Goal: Task Accomplishment & Management: Manage account settings

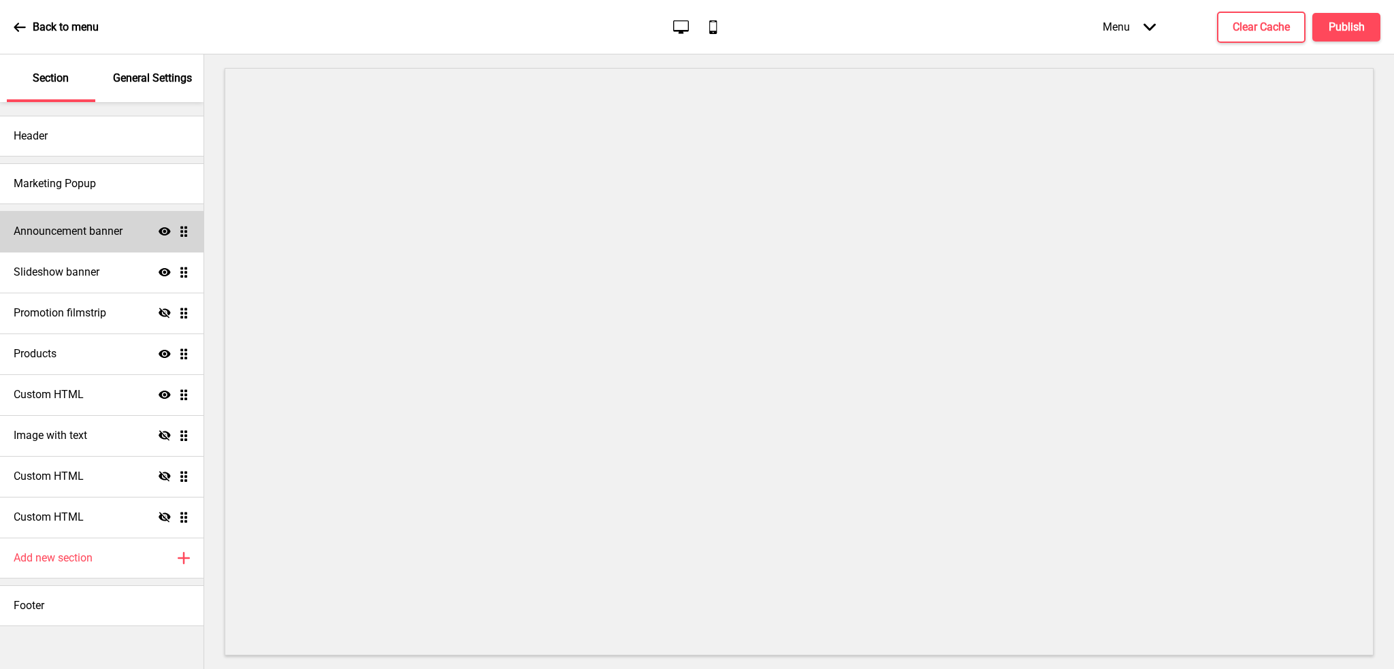
click at [74, 233] on h4 "Announcement banner" at bounding box center [68, 231] width 109 height 15
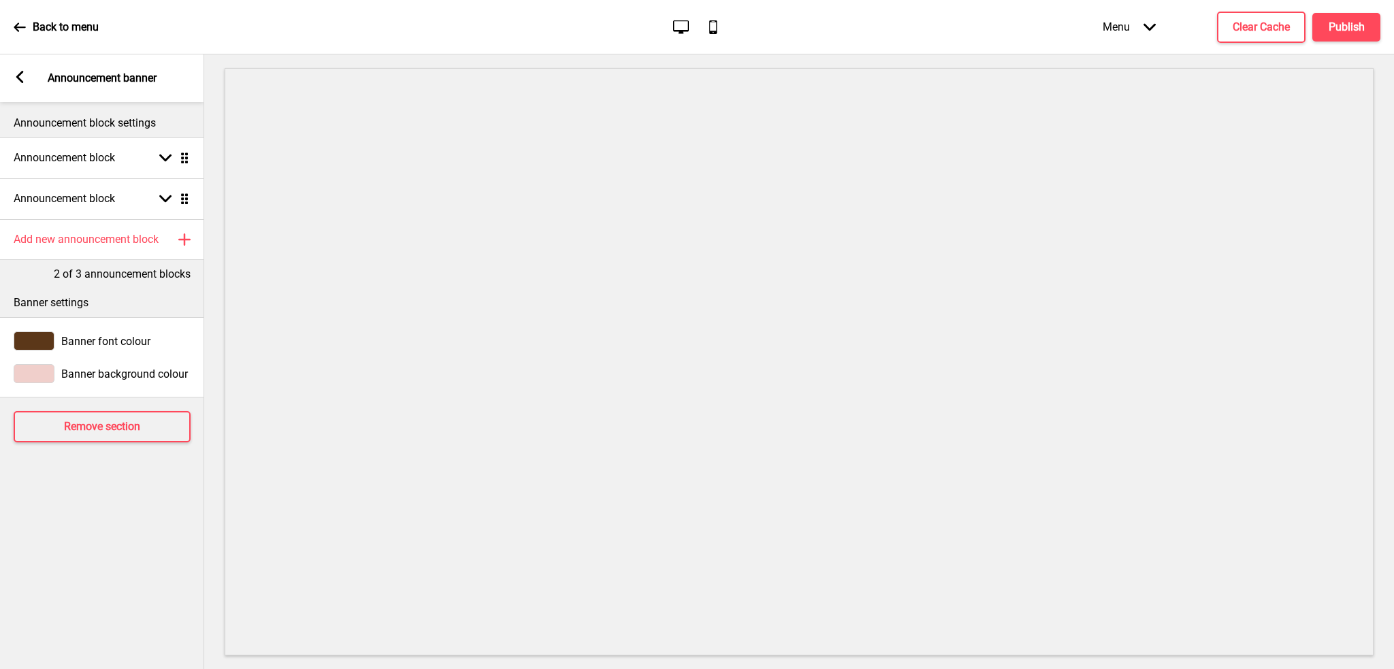
click at [20, 78] on rect at bounding box center [20, 77] width 12 height 12
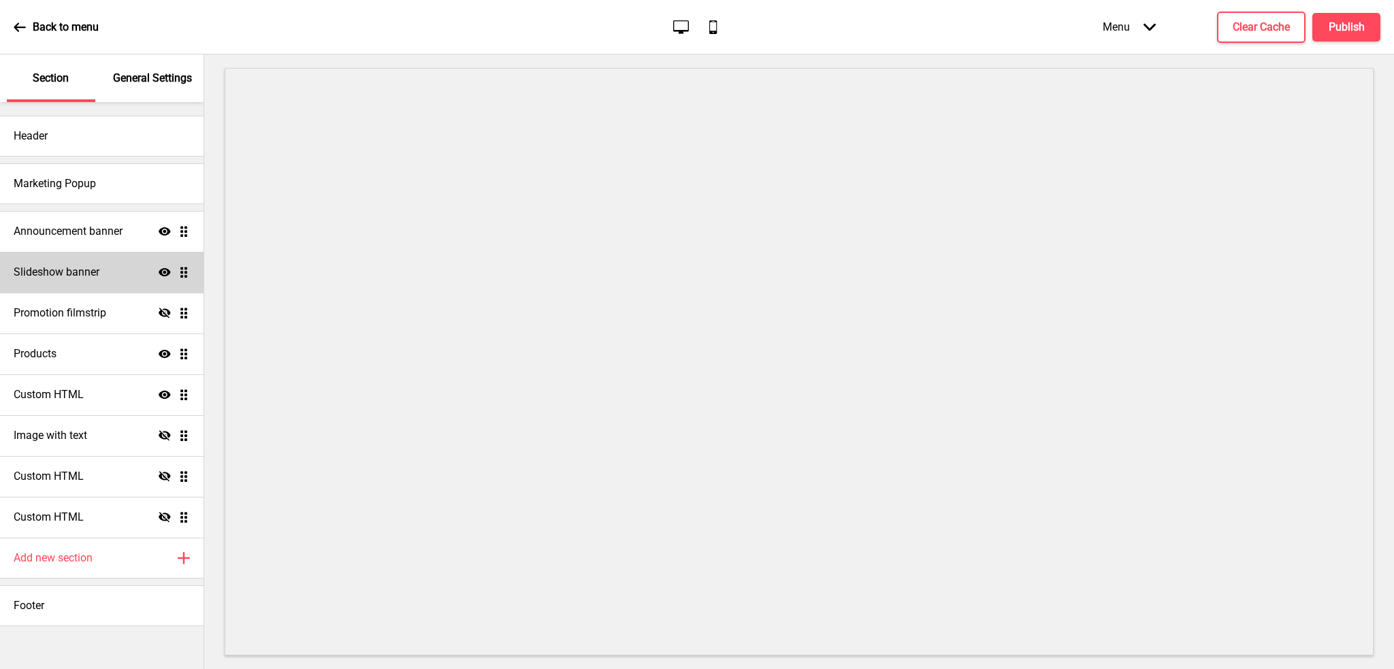
click at [83, 277] on h4 "Slideshow banner" at bounding box center [57, 272] width 86 height 15
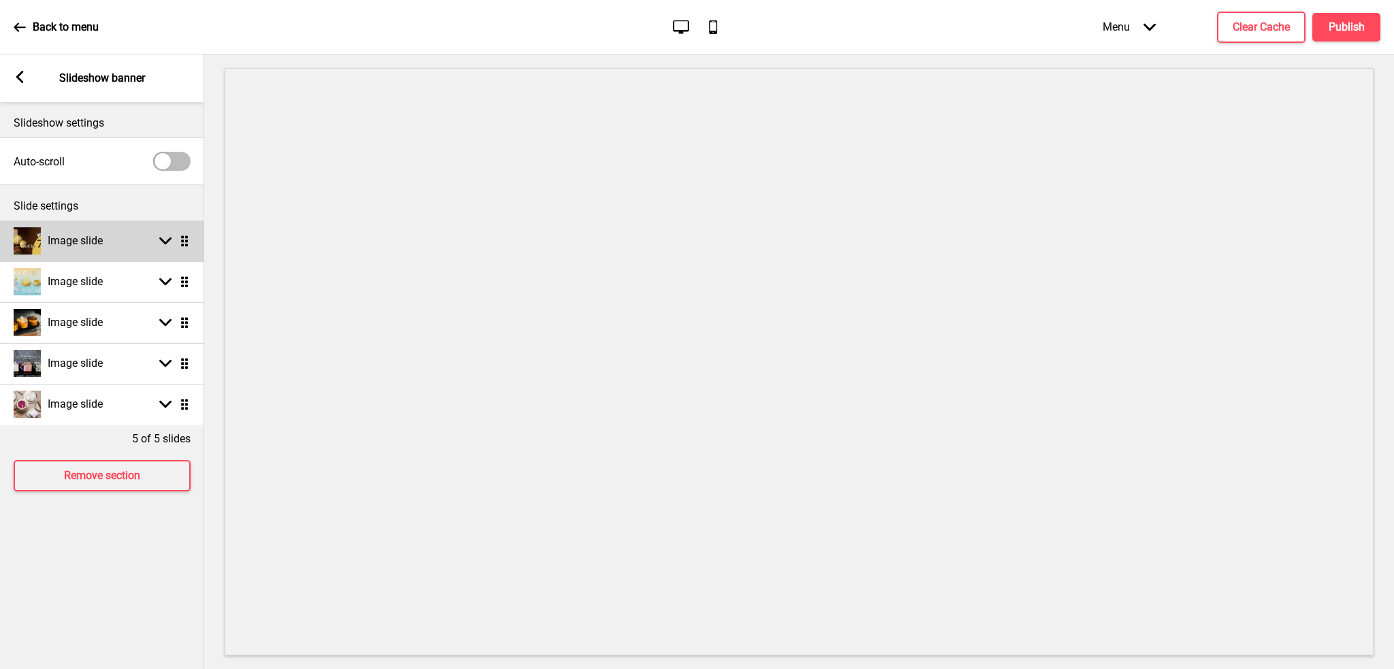
click at [164, 242] on g at bounding box center [165, 241] width 12 height 12
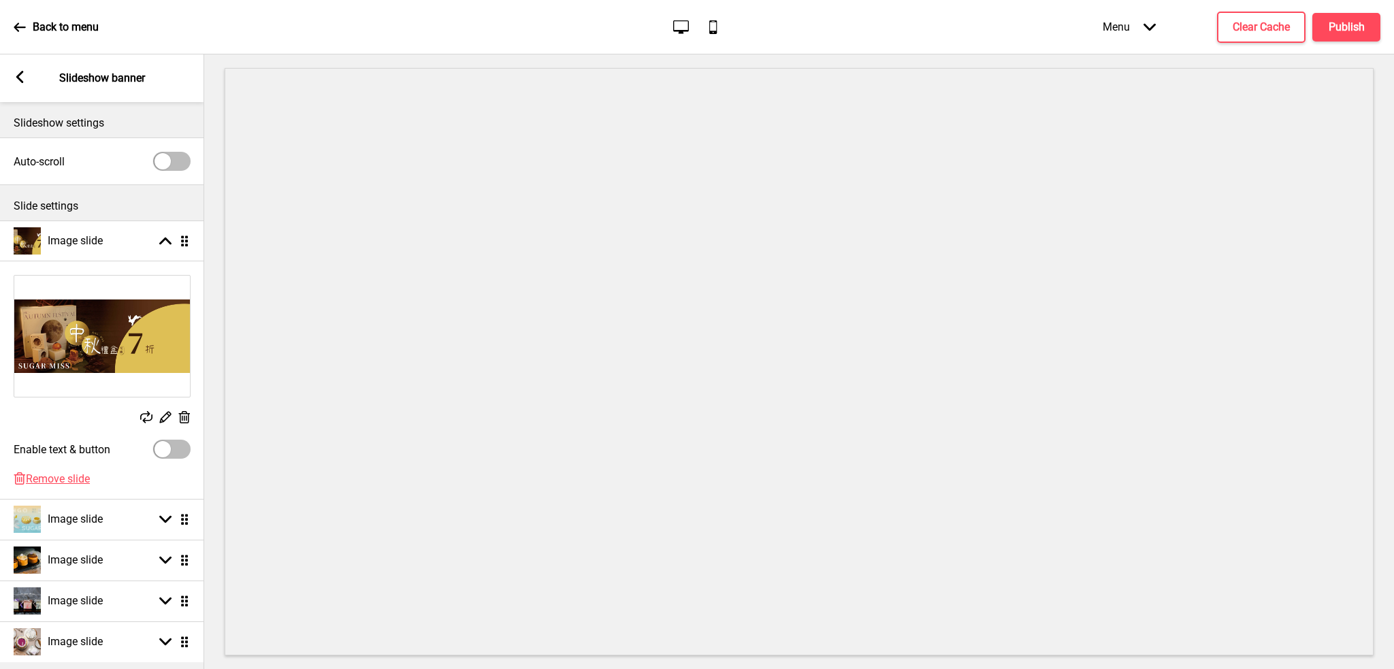
click at [185, 419] on icon at bounding box center [185, 417] width 12 height 12
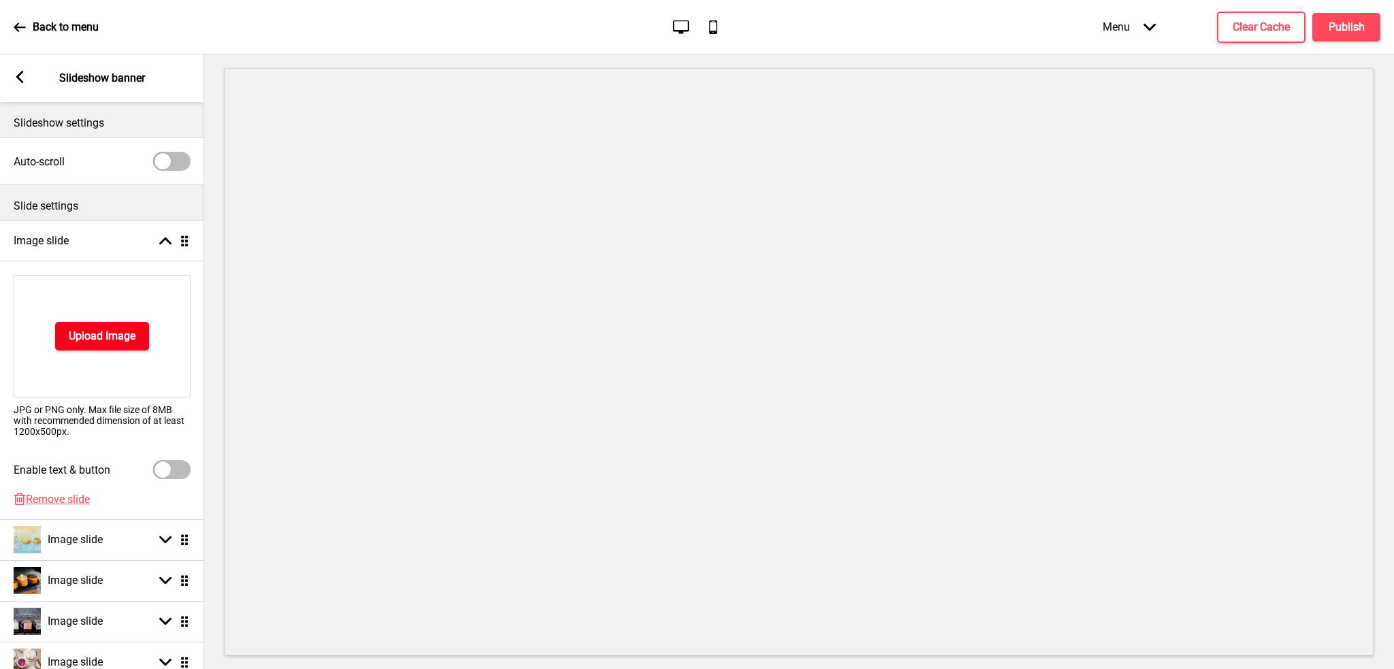
click at [109, 338] on h4 "Upload Image" at bounding box center [102, 336] width 67 height 15
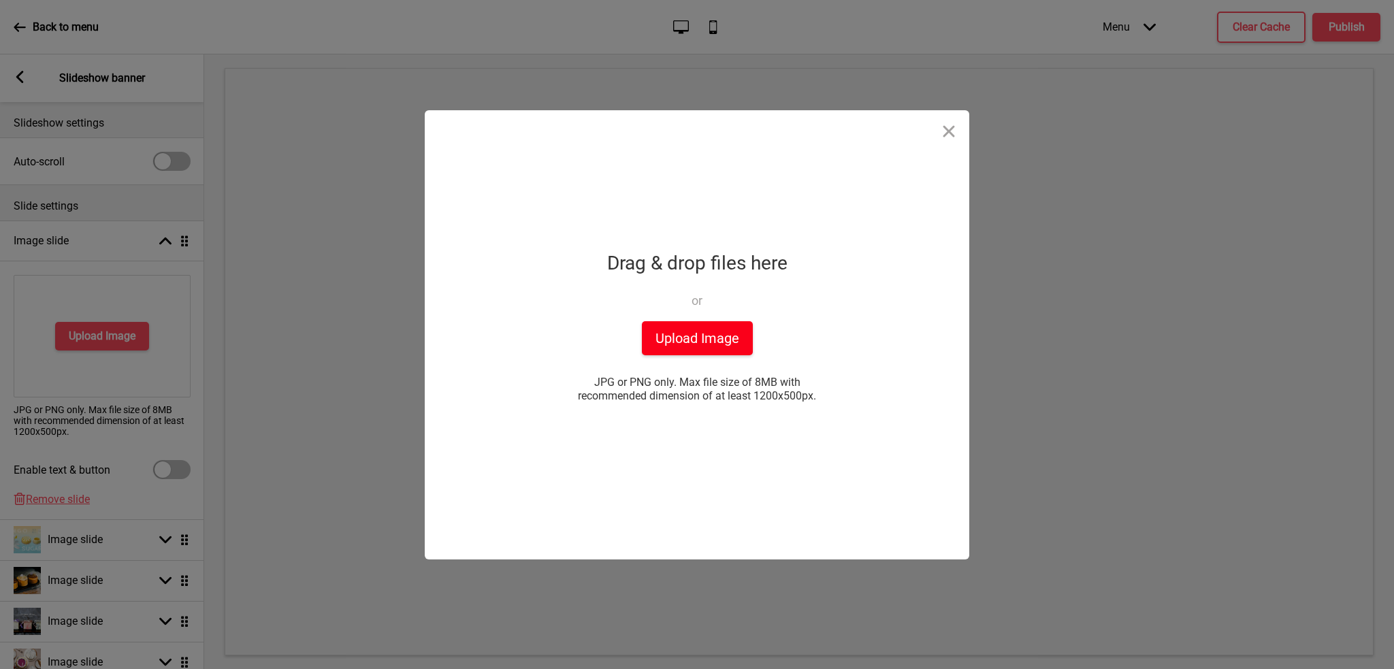
click at [673, 337] on button "Upload Image" at bounding box center [697, 338] width 111 height 34
click at [702, 346] on button "Upload Image" at bounding box center [697, 338] width 111 height 34
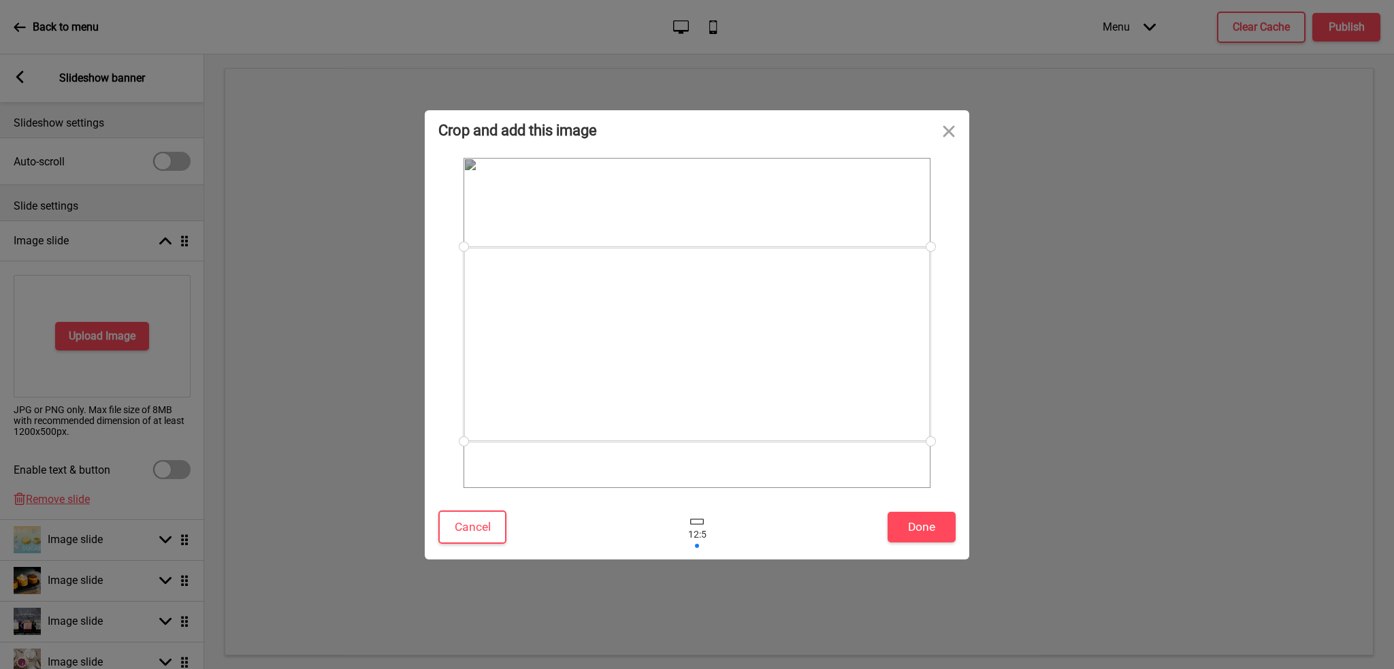
drag, startPoint x: 809, startPoint y: 312, endPoint x: 801, endPoint y: 334, distance: 22.4
click at [801, 334] on div at bounding box center [697, 344] width 467 height 195
drag, startPoint x: 931, startPoint y: 443, endPoint x: 933, endPoint y: 462, distance: 19.1
click at [933, 462] on div at bounding box center [696, 323] width 517 height 330
drag, startPoint x: 792, startPoint y: 351, endPoint x: 768, endPoint y: 351, distance: 24.5
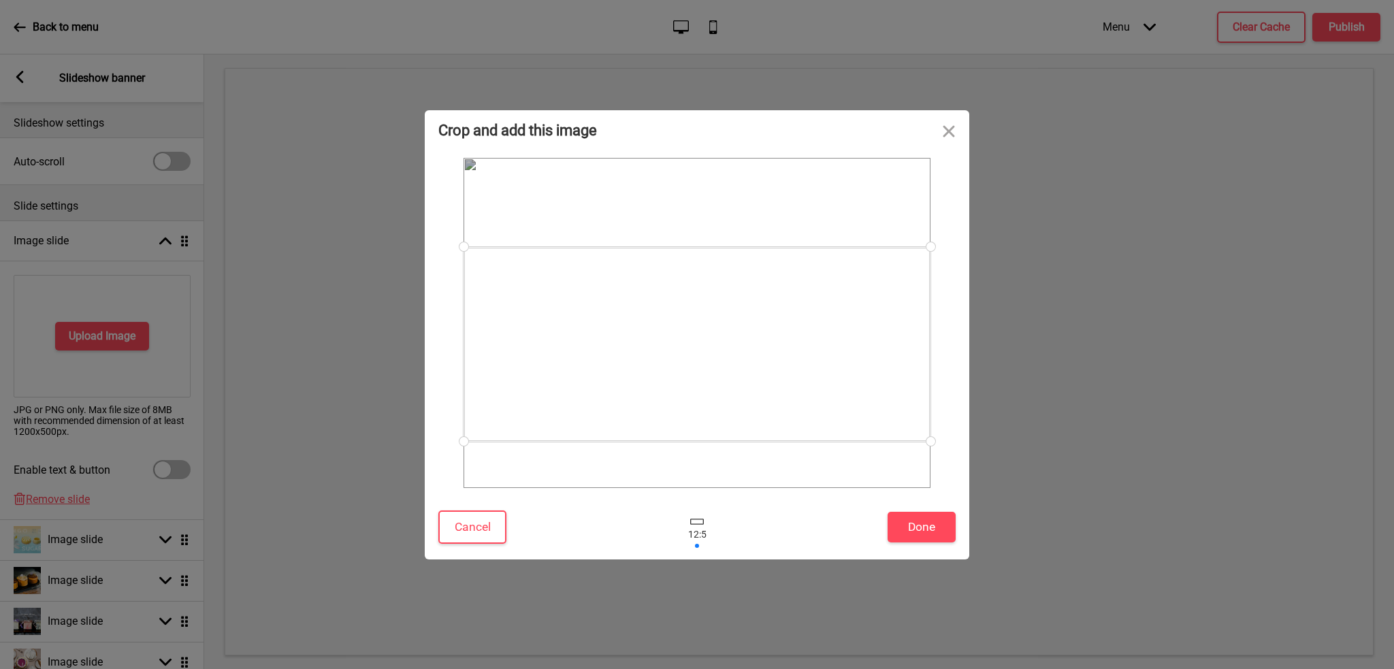
click at [768, 351] on div at bounding box center [697, 344] width 467 height 195
click at [485, 530] on button "Cancel" at bounding box center [472, 527] width 68 height 33
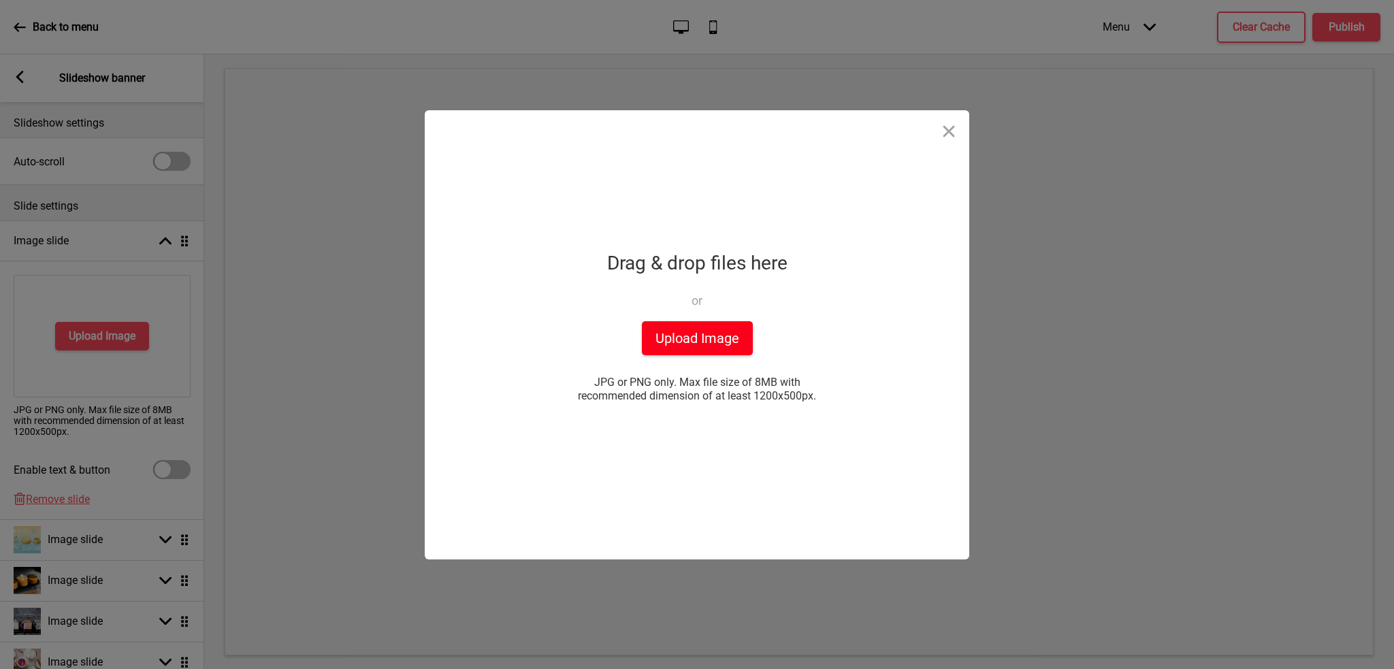
click at [685, 338] on button "Upload Image" at bounding box center [697, 338] width 111 height 34
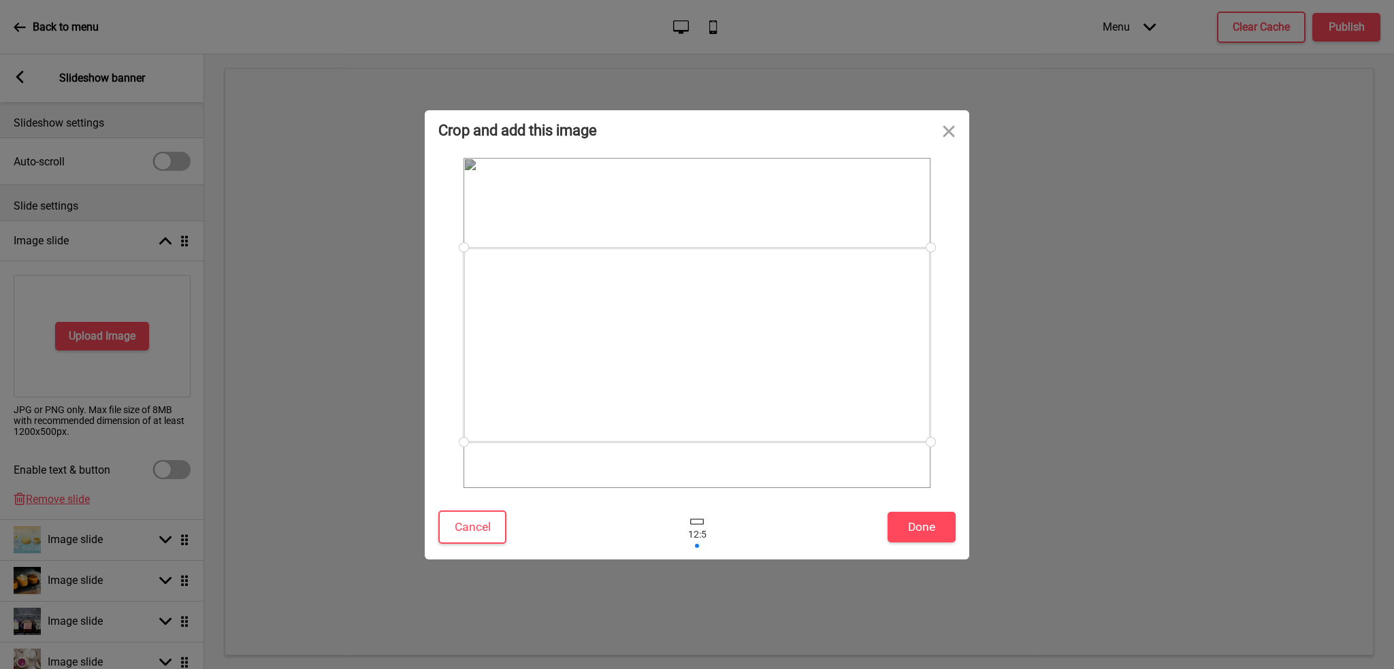
drag, startPoint x: 754, startPoint y: 351, endPoint x: 749, endPoint y: 372, distance: 21.8
click at [749, 372] on div at bounding box center [697, 345] width 467 height 195
click at [934, 530] on button "Done" at bounding box center [922, 527] width 68 height 31
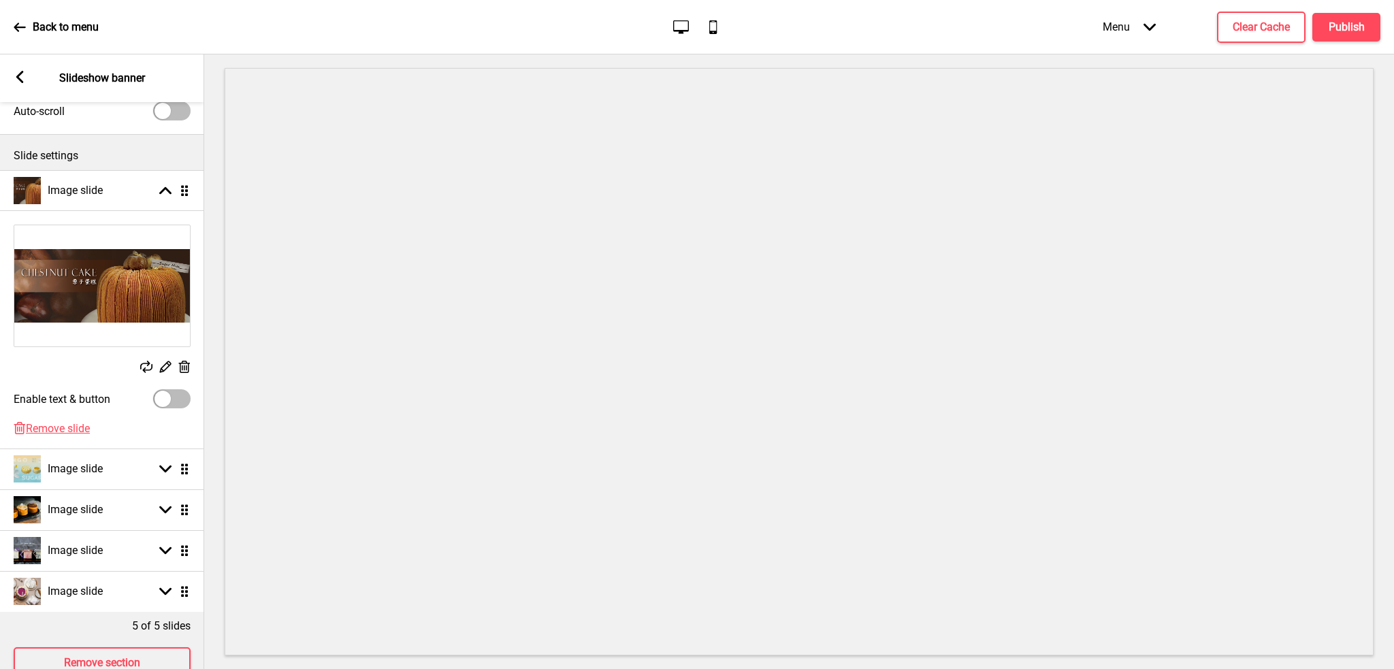
scroll to position [96, 0]
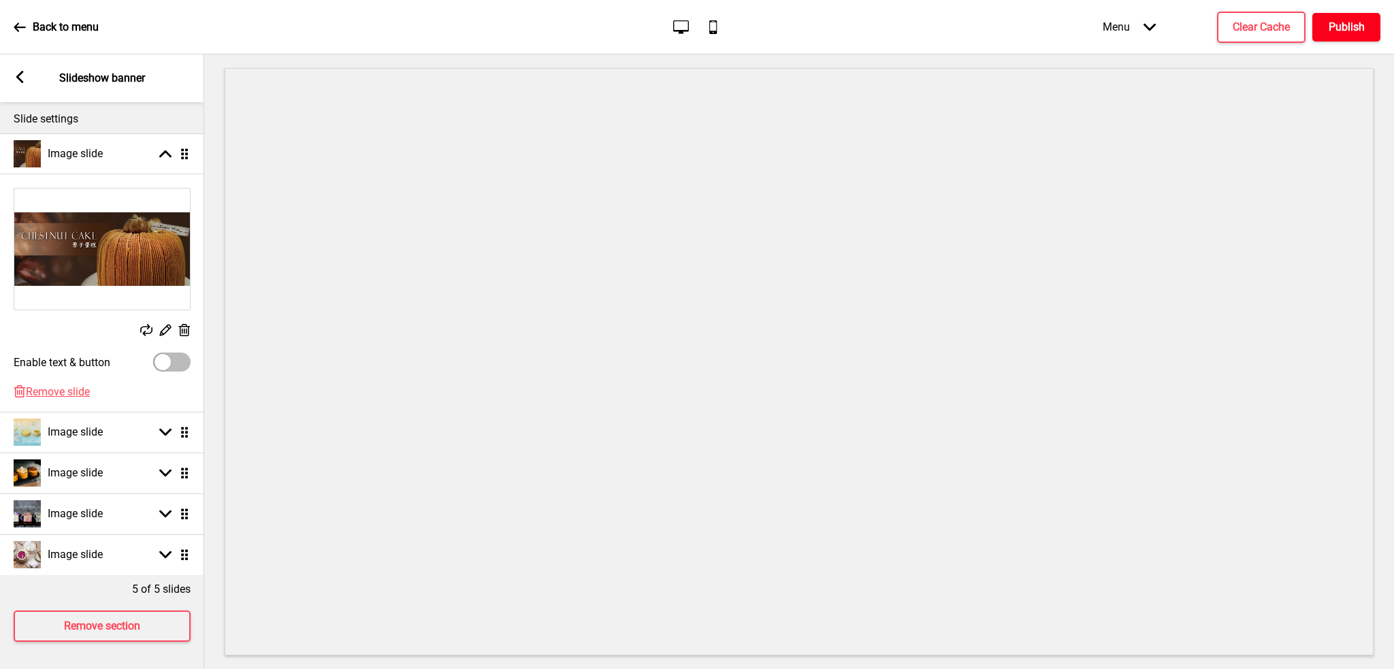
click at [1354, 30] on h4 "Publish" at bounding box center [1347, 27] width 36 height 15
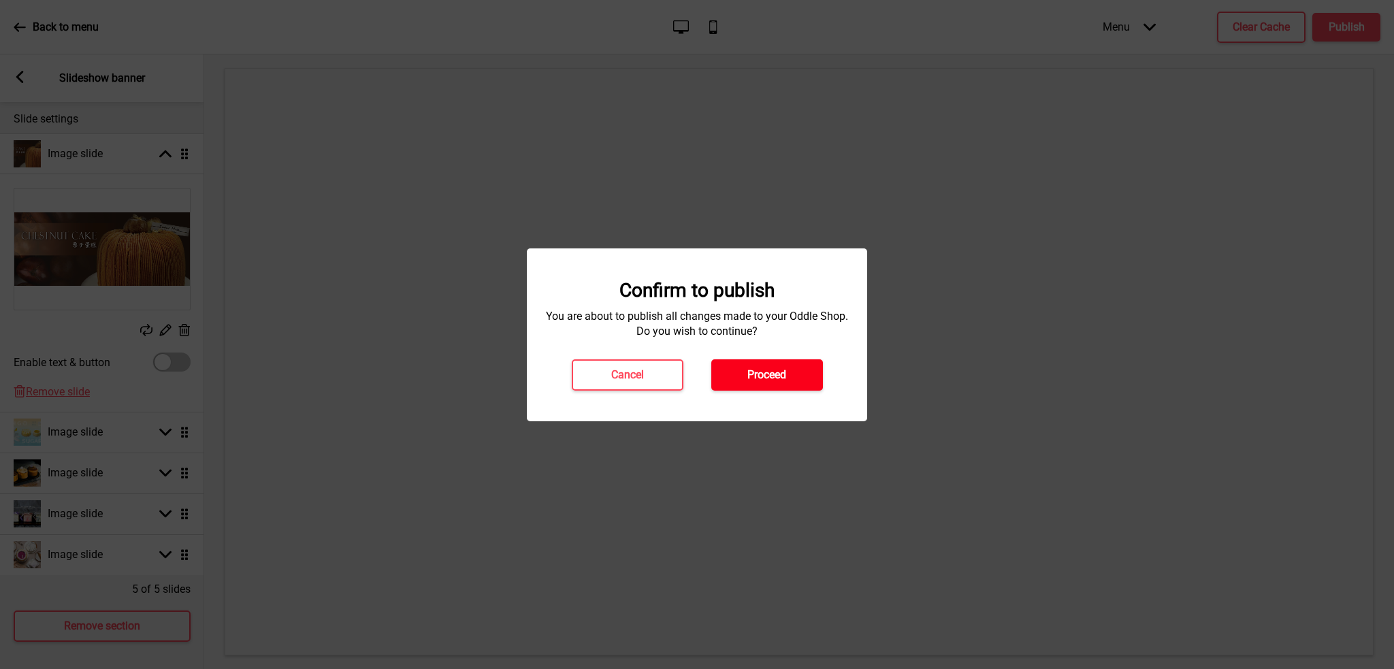
click at [760, 380] on h4 "Proceed" at bounding box center [766, 375] width 39 height 15
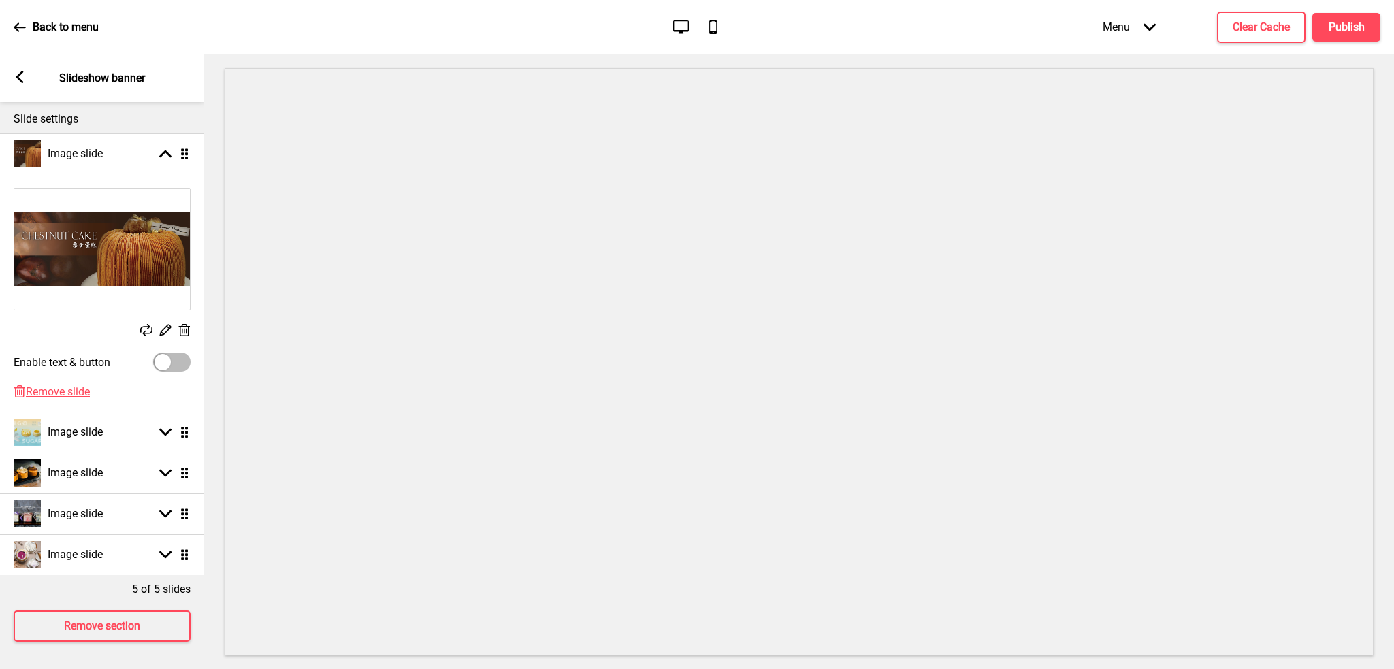
click at [16, 76] on icon at bounding box center [19, 77] width 7 height 12
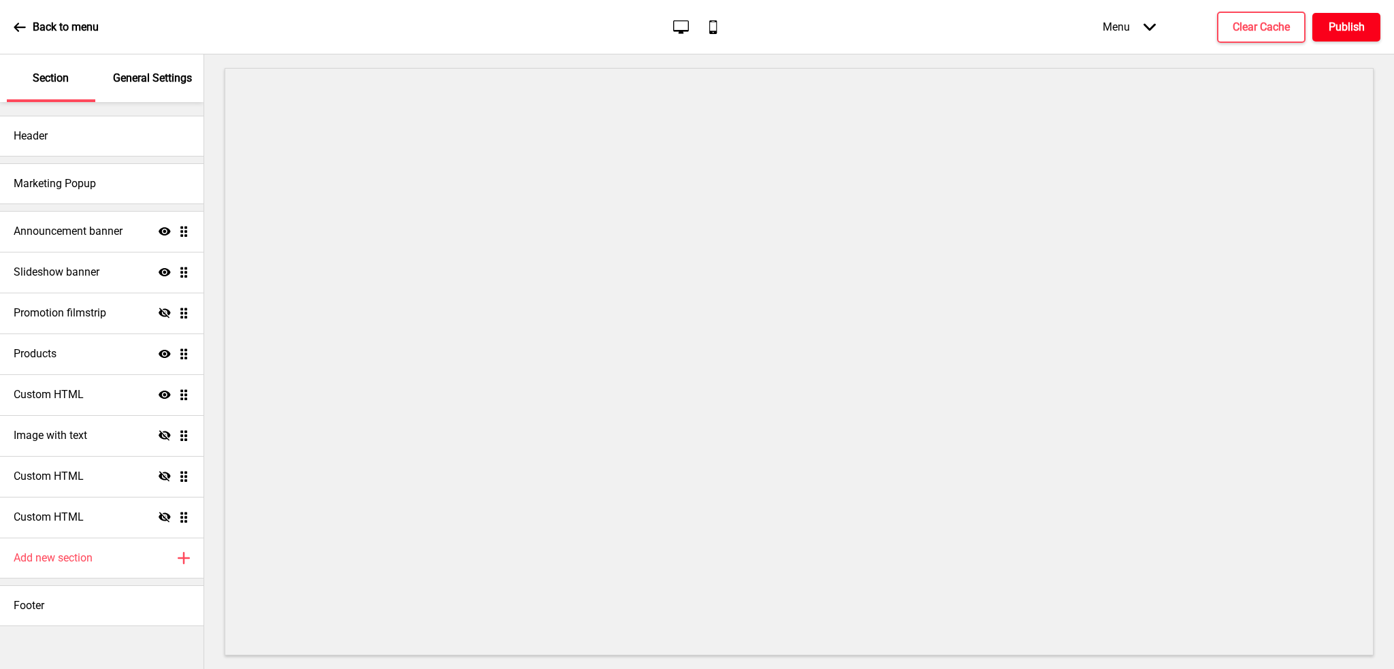
click at [1356, 33] on h4 "Publish" at bounding box center [1347, 27] width 36 height 15
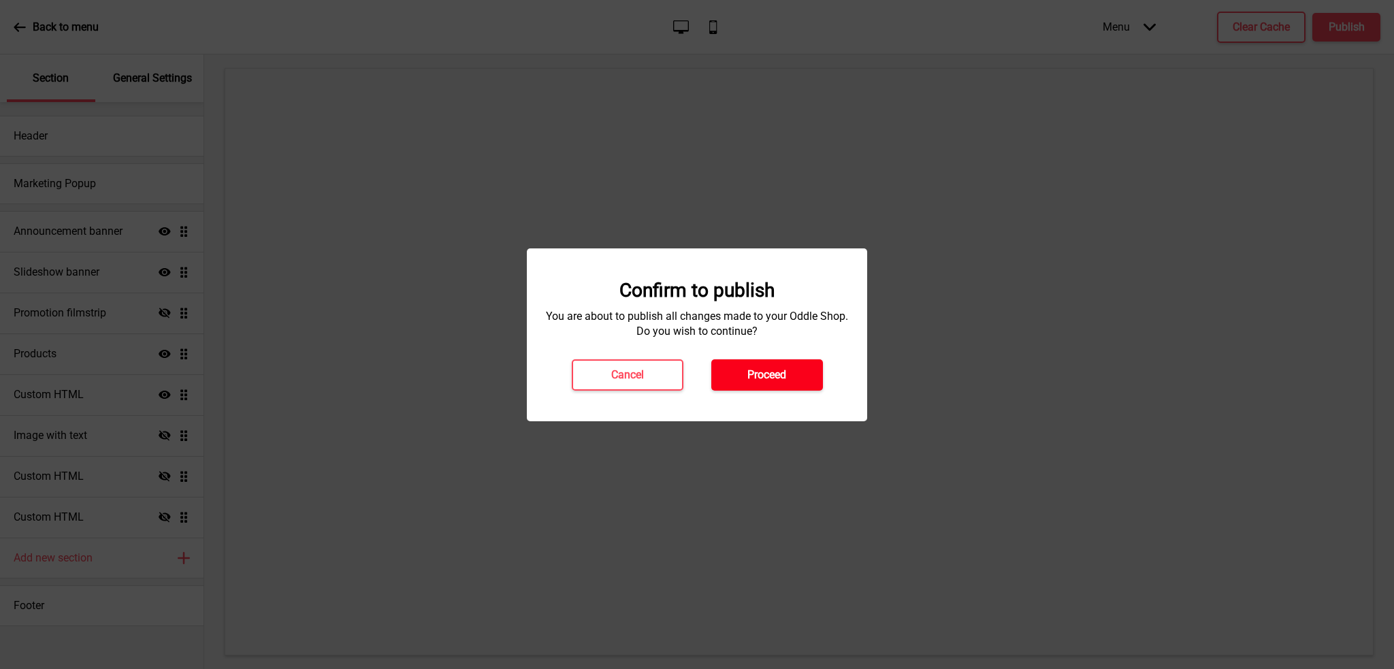
click at [798, 375] on button "Proceed" at bounding box center [767, 374] width 112 height 31
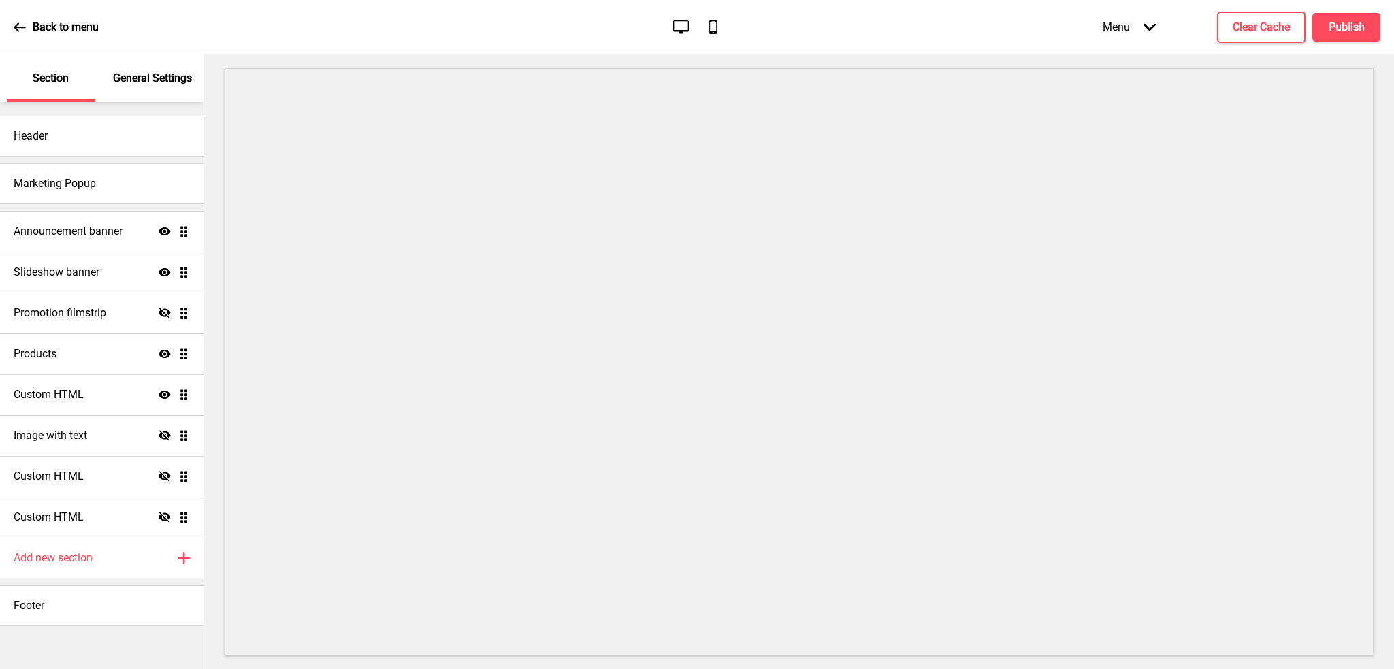
click at [19, 27] on icon at bounding box center [20, 26] width 12 height 9
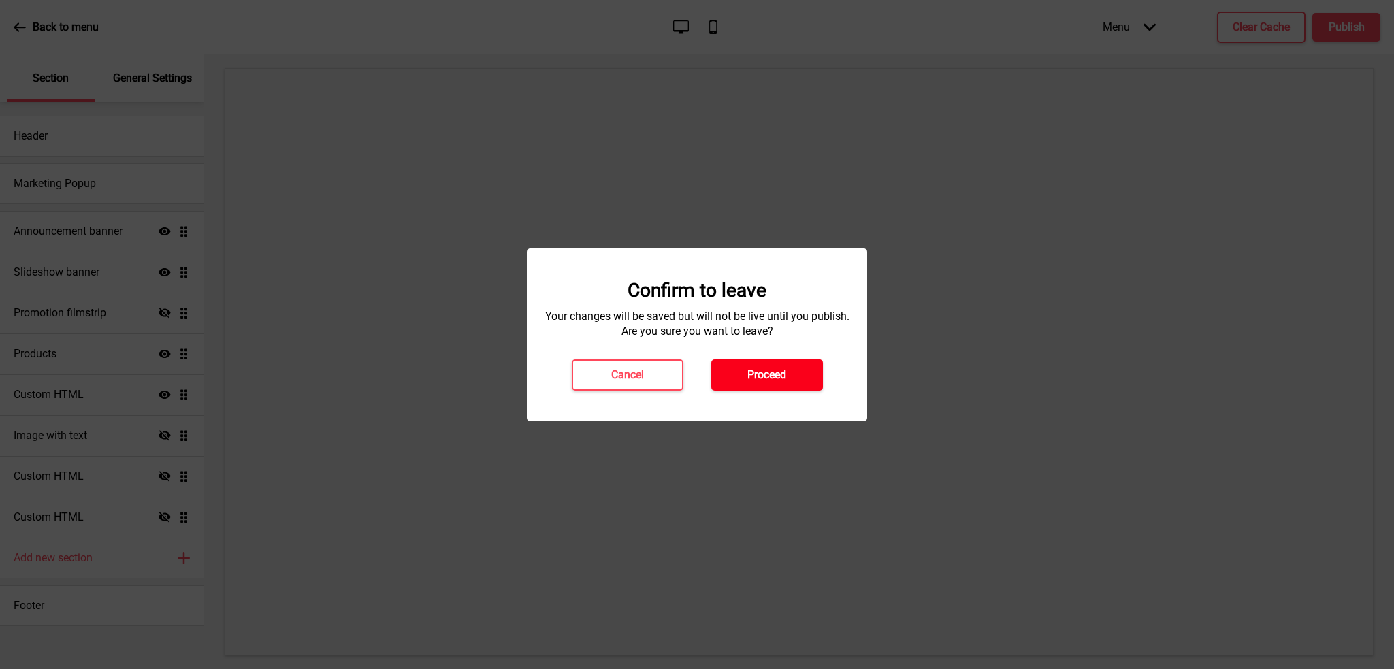
click at [756, 378] on h4 "Proceed" at bounding box center [766, 375] width 39 height 15
